Goal: Information Seeking & Learning: Learn about a topic

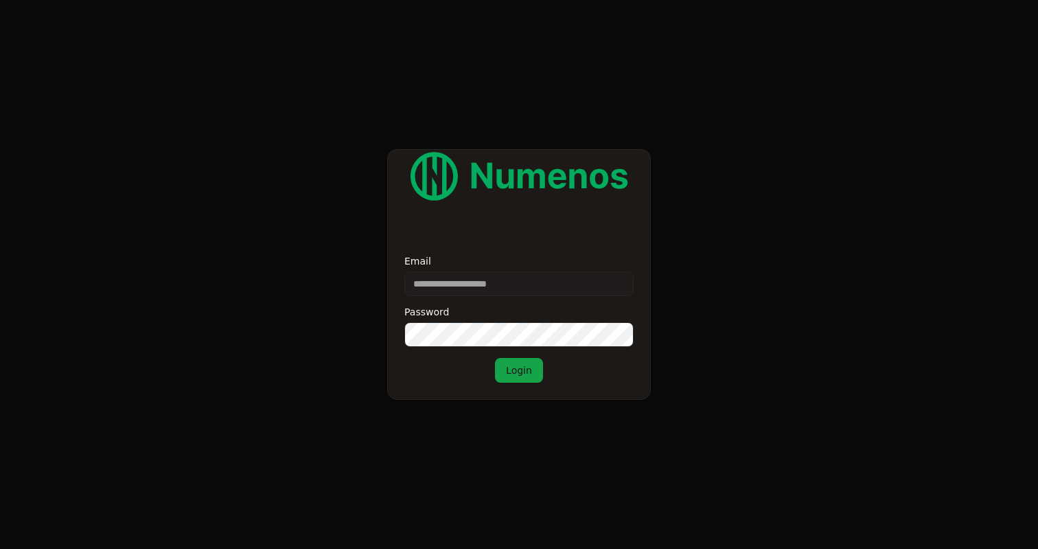
click at [457, 280] on input "Email" at bounding box center [518, 283] width 229 height 25
type input "**********"
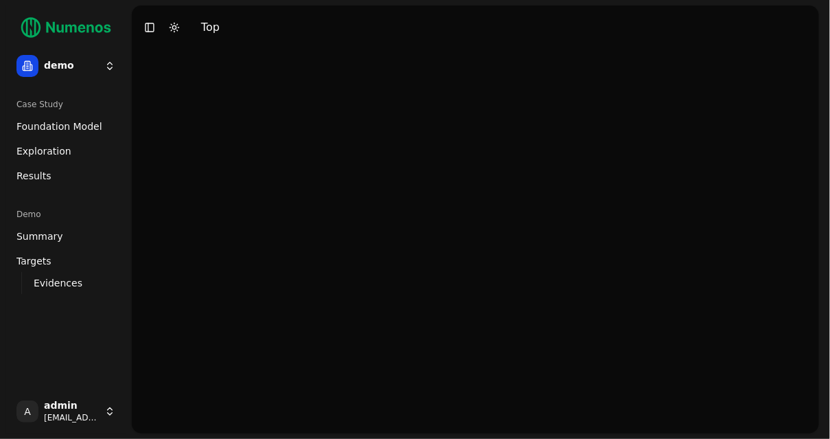
click at [62, 128] on span "Foundation Model" at bounding box center [59, 126] width 86 height 14
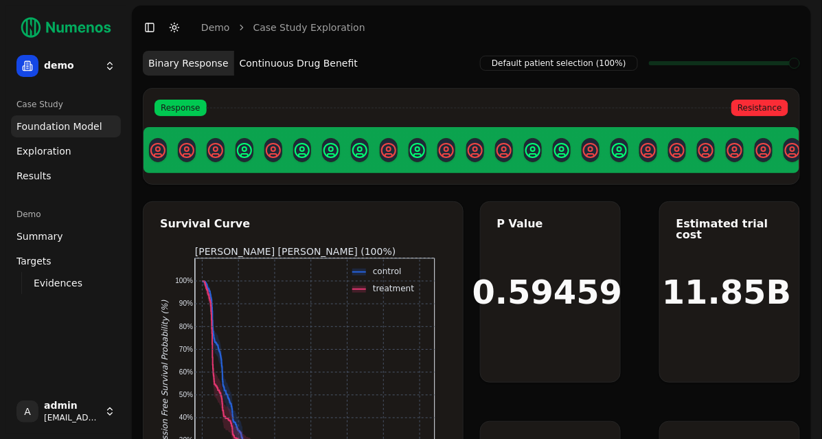
click at [57, 151] on span "Exploration" at bounding box center [43, 151] width 55 height 14
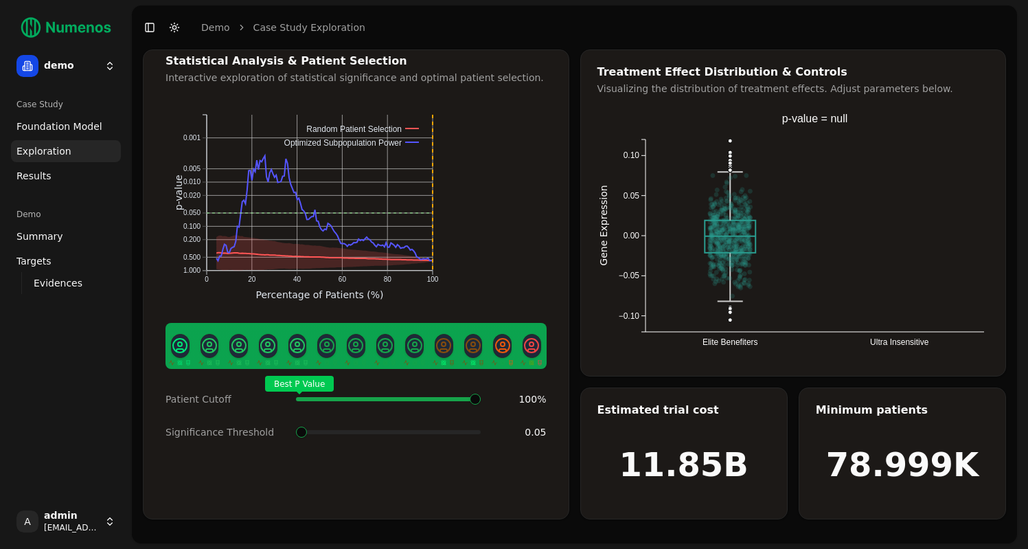
click at [64, 172] on link "Results" at bounding box center [66, 176] width 110 height 22
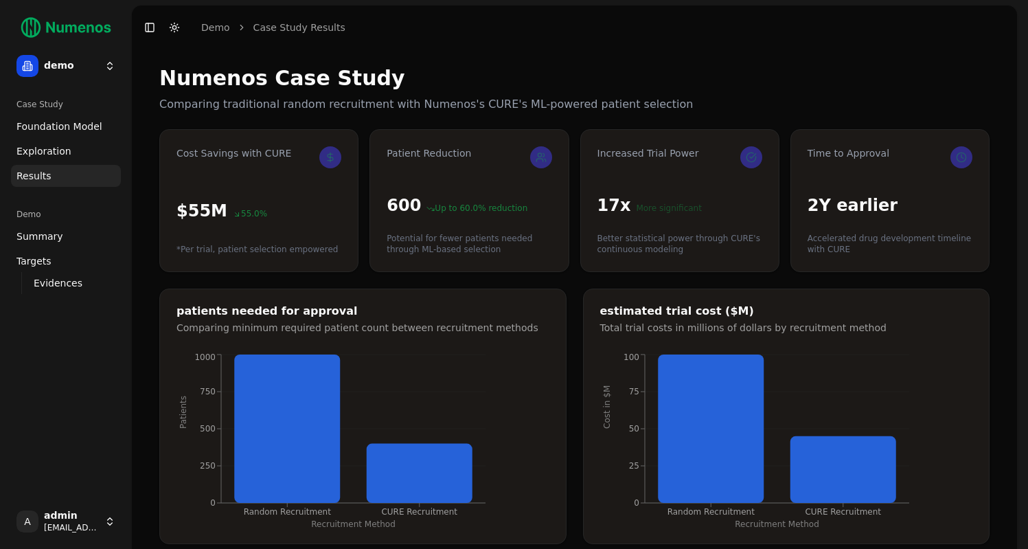
click at [69, 237] on link "Summary" at bounding box center [66, 236] width 110 height 22
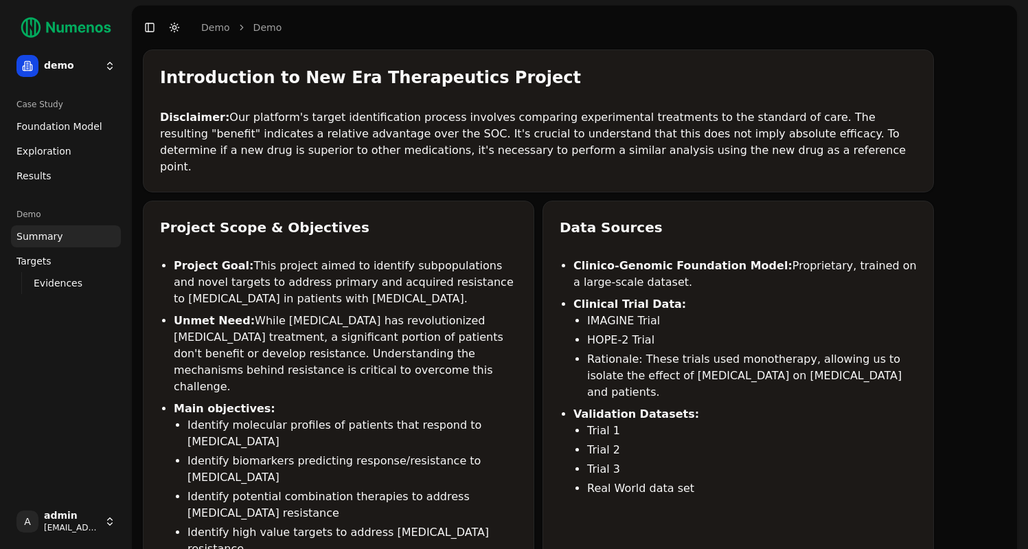
click at [63, 264] on link "Targets" at bounding box center [66, 261] width 110 height 22
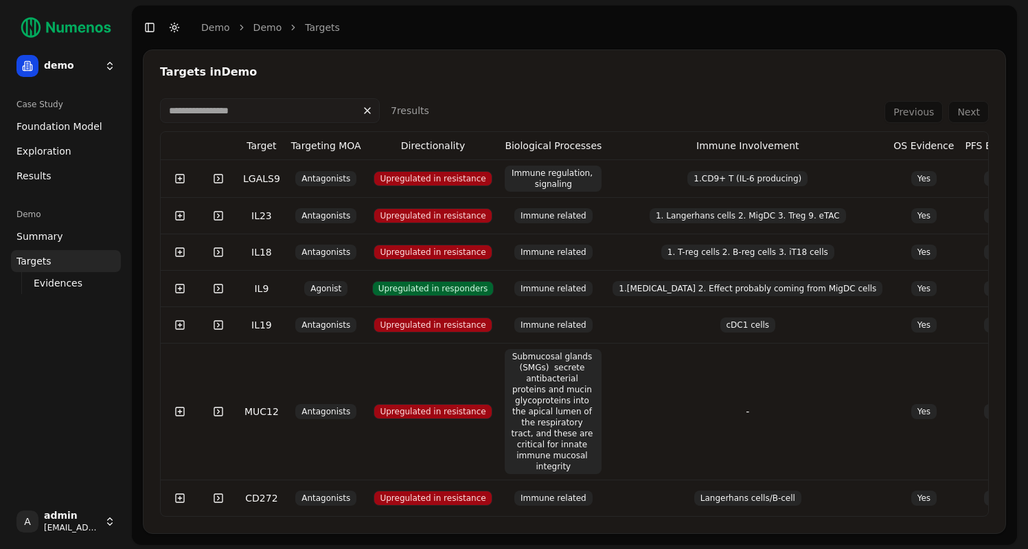
click at [71, 288] on span "Evidences" at bounding box center [58, 283] width 49 height 14
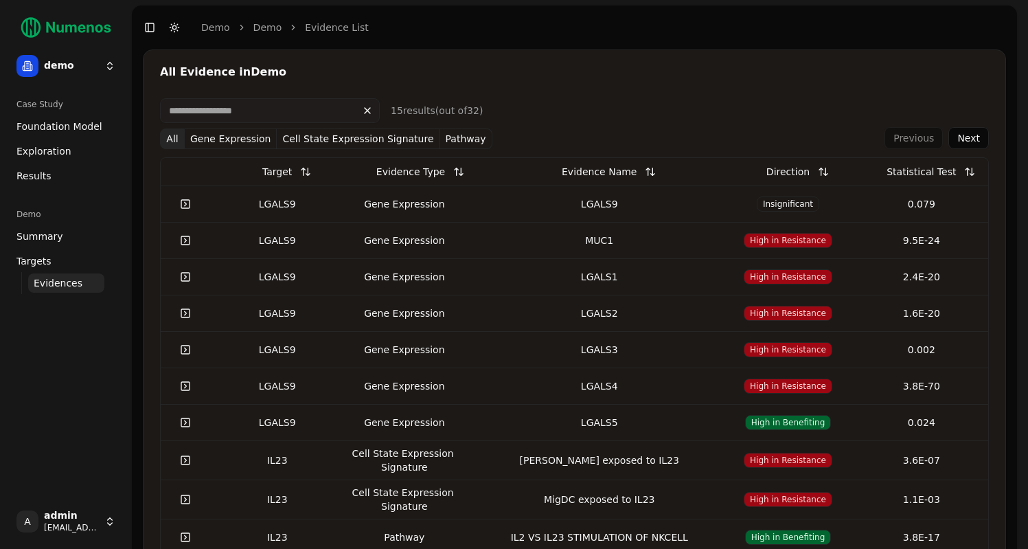
click at [68, 135] on link "Foundation Model" at bounding box center [66, 126] width 110 height 22
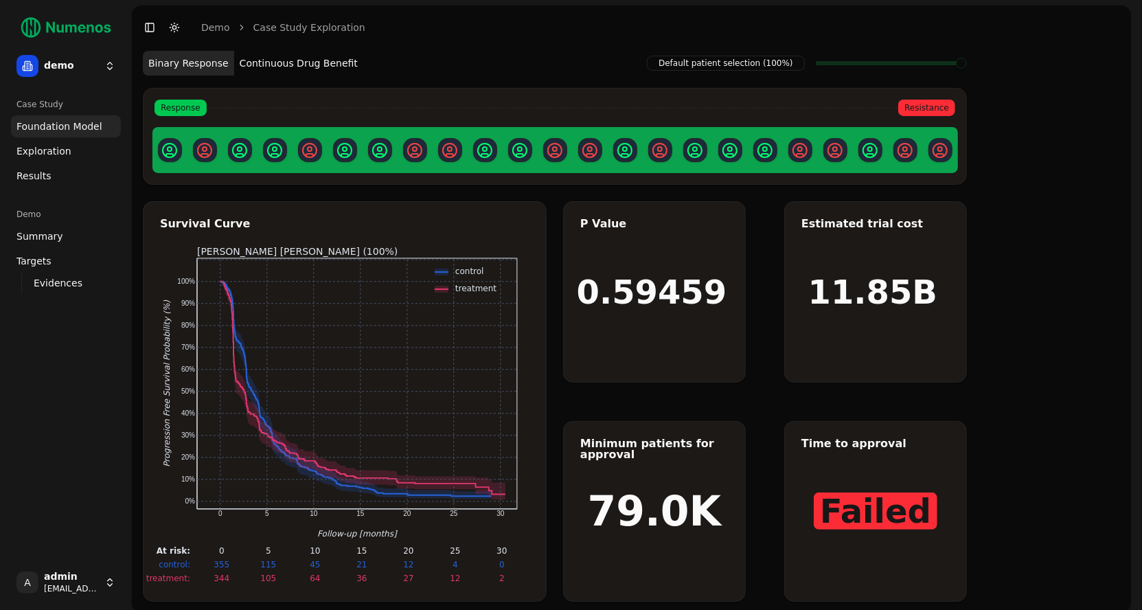
click at [26, 163] on ul "Foundation Model Exploration Dosage Effect Results" at bounding box center [66, 150] width 110 height 71
click at [43, 150] on span "Exploration" at bounding box center [43, 151] width 55 height 14
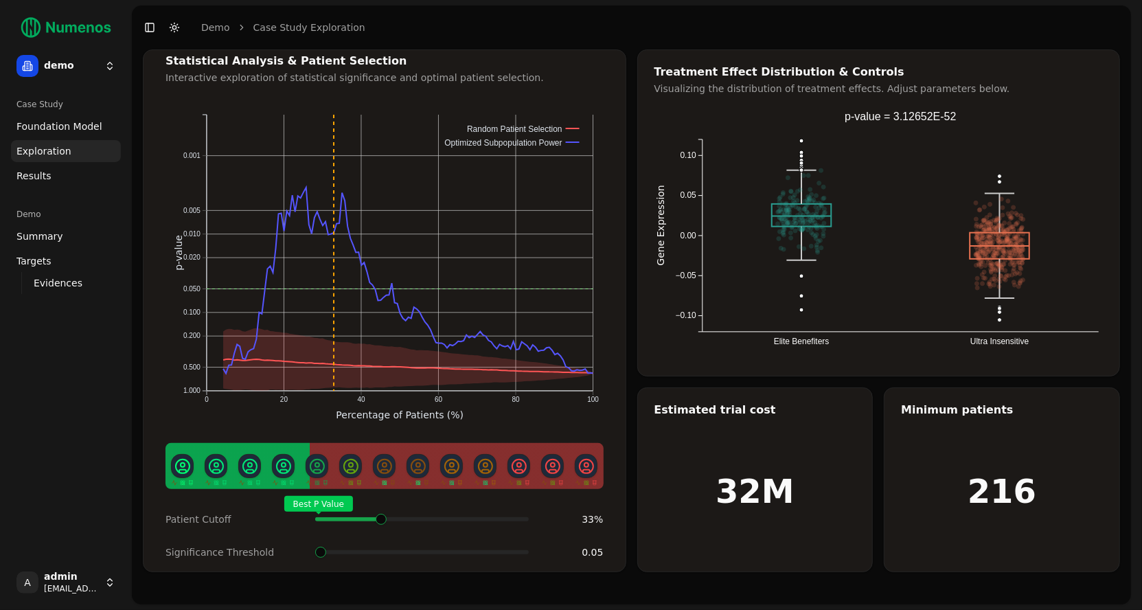
click at [525, 438] on span at bounding box center [525, 518] width 1 height 5
click at [381, 438] on span at bounding box center [381, 518] width 1 height 5
click at [362, 438] on span at bounding box center [361, 518] width 1 height 5
click at [51, 174] on link "Results" at bounding box center [66, 176] width 110 height 22
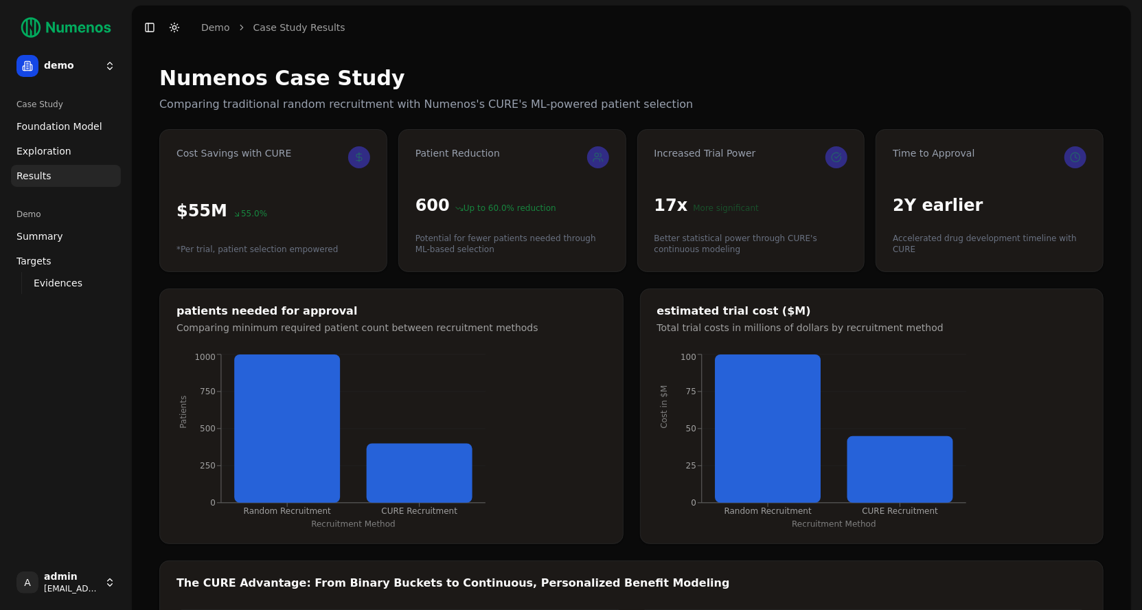
click at [63, 155] on span "Exploration" at bounding box center [43, 151] width 55 height 14
